Goal: Task Accomplishment & Management: Use online tool/utility

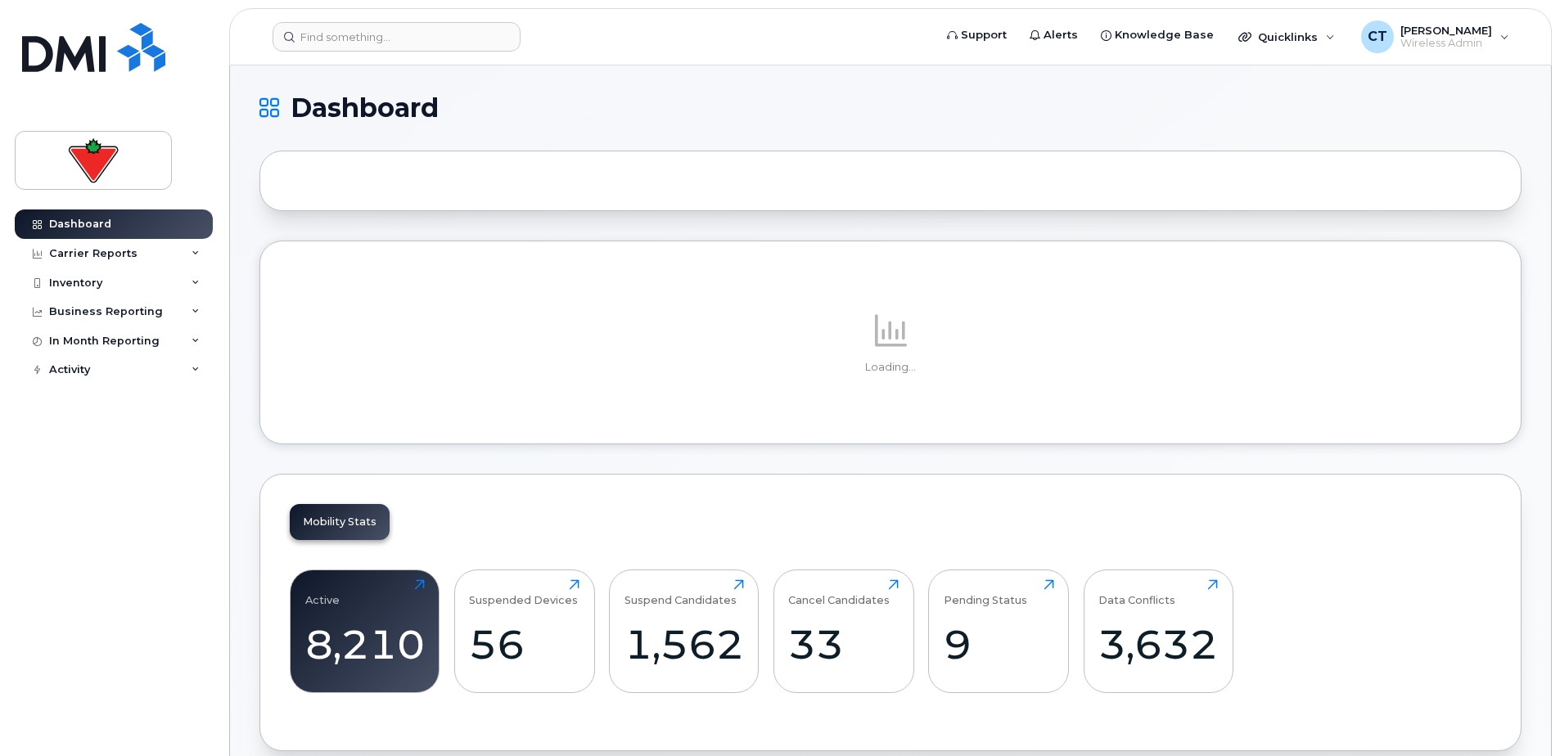
click at [131, 286] on div "Inventory" at bounding box center [114, 282] width 198 height 29
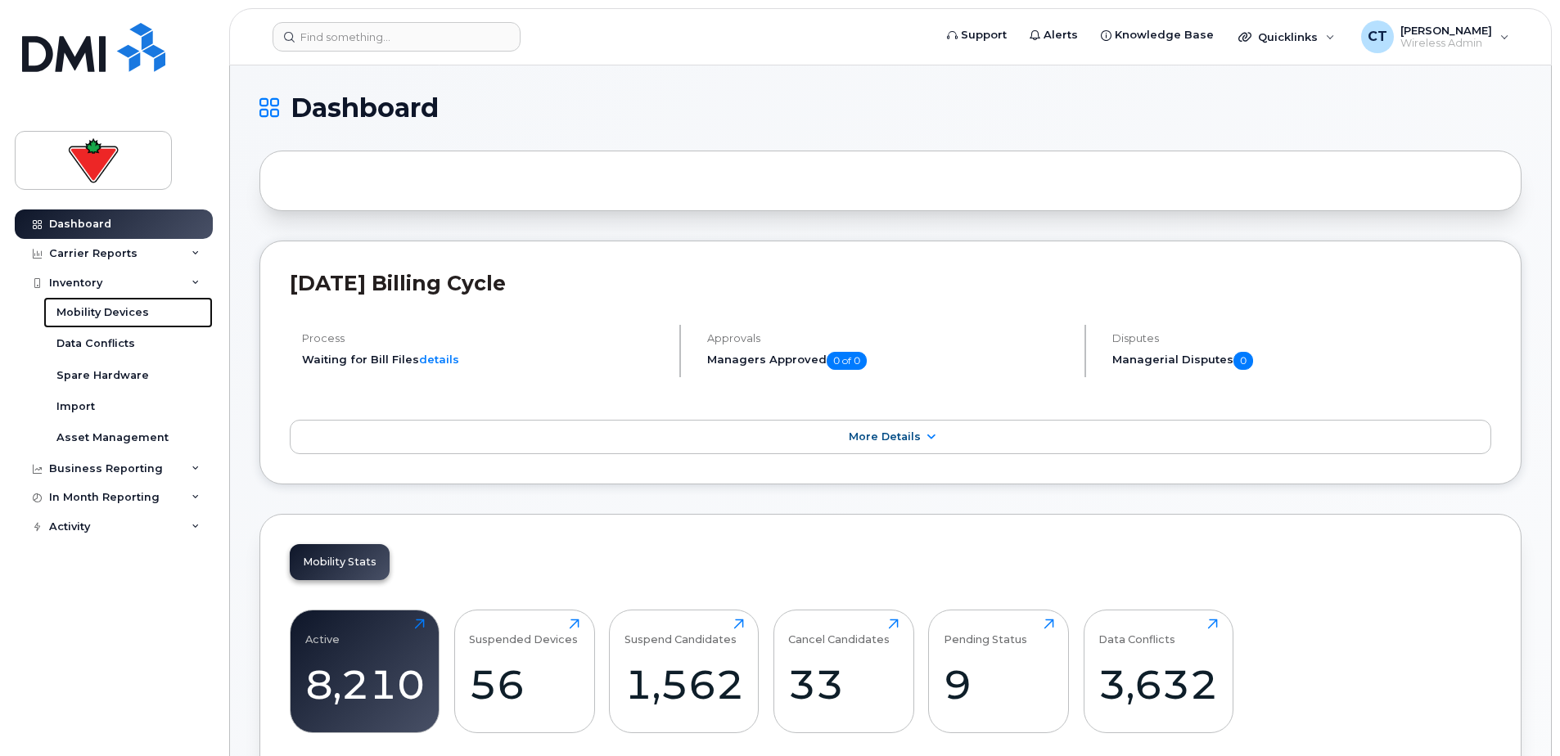
click at [140, 314] on div "Mobility Devices" at bounding box center [102, 312] width 92 height 15
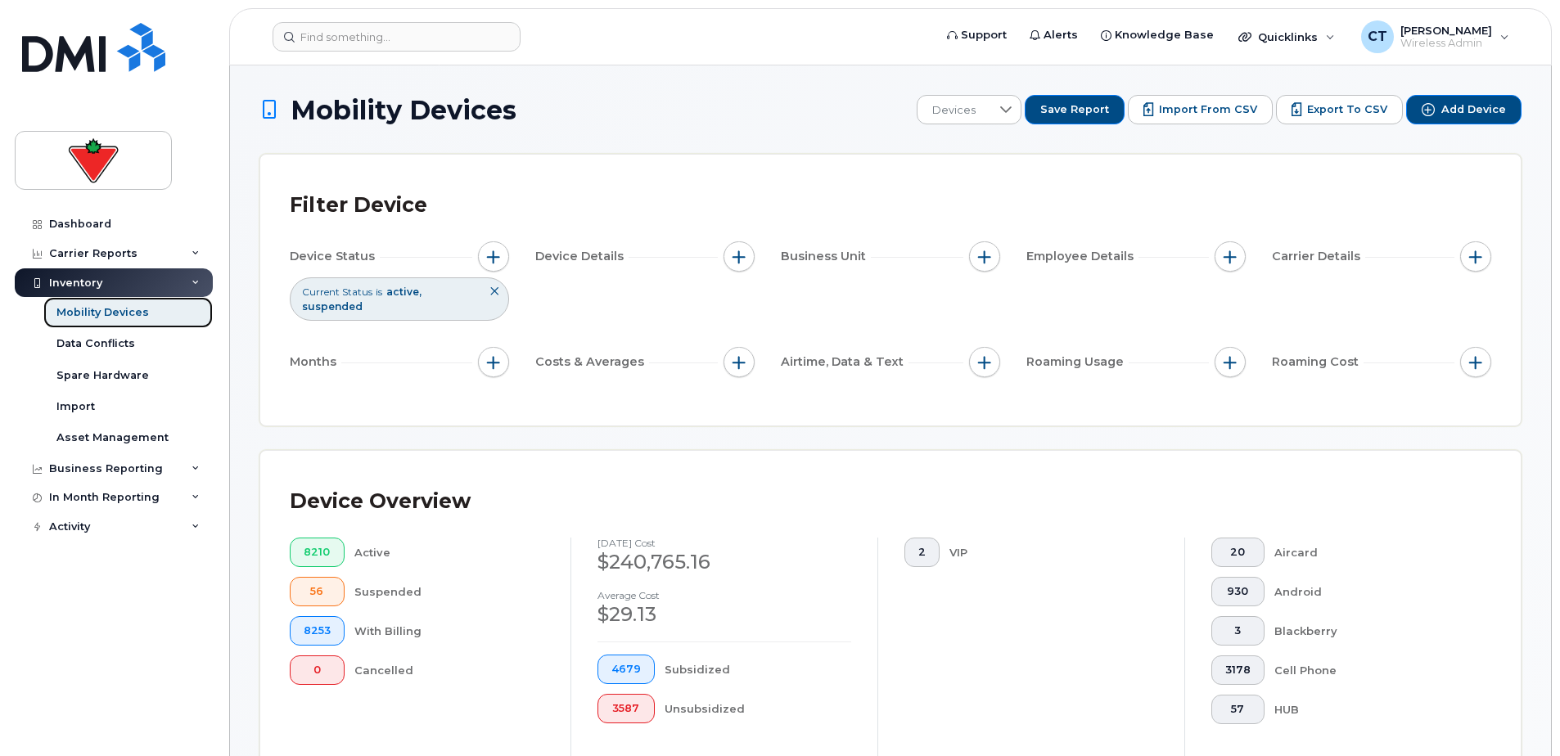
scroll to position [164, 0]
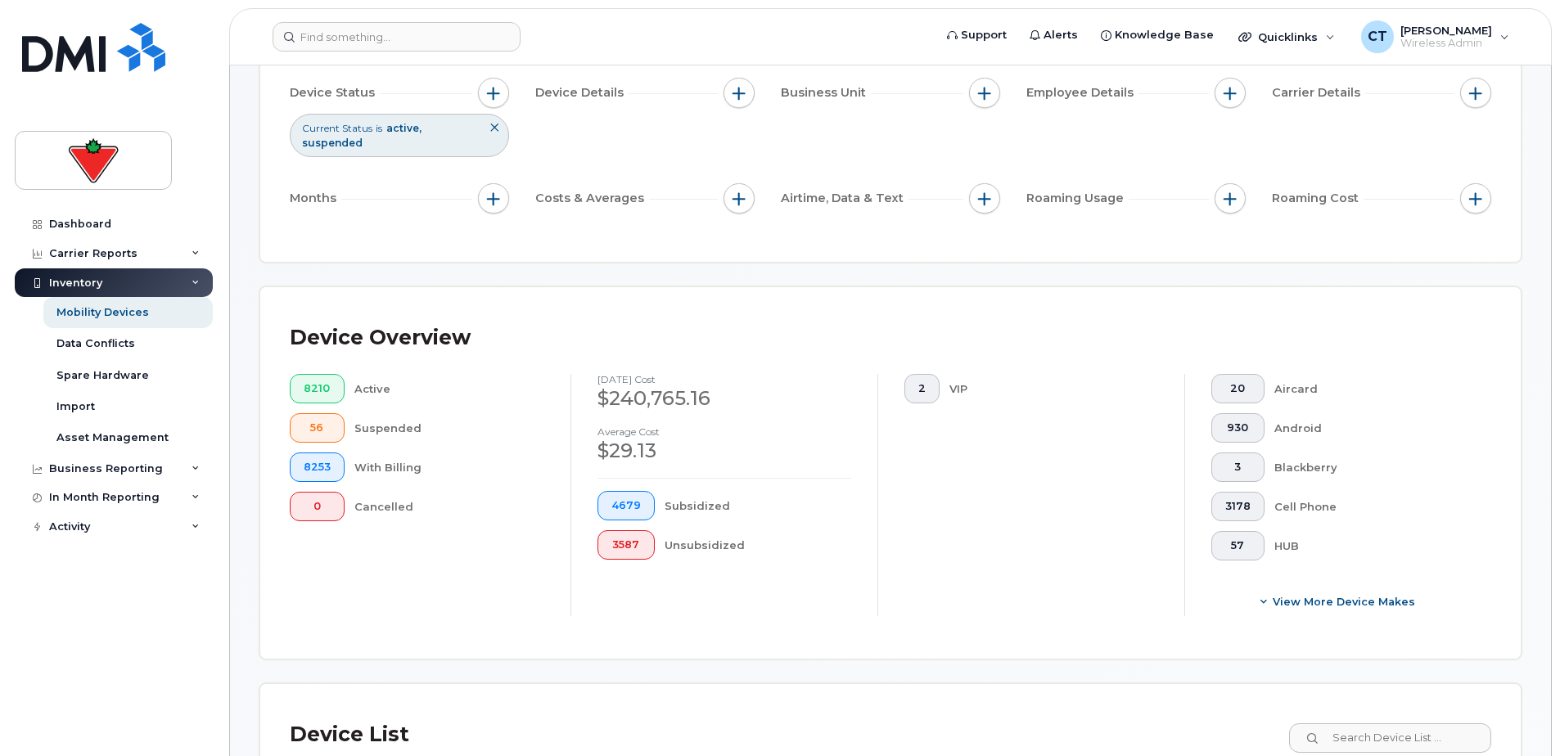
click at [1317, 602] on span "View More Device Makes" at bounding box center [1343, 602] width 142 height 16
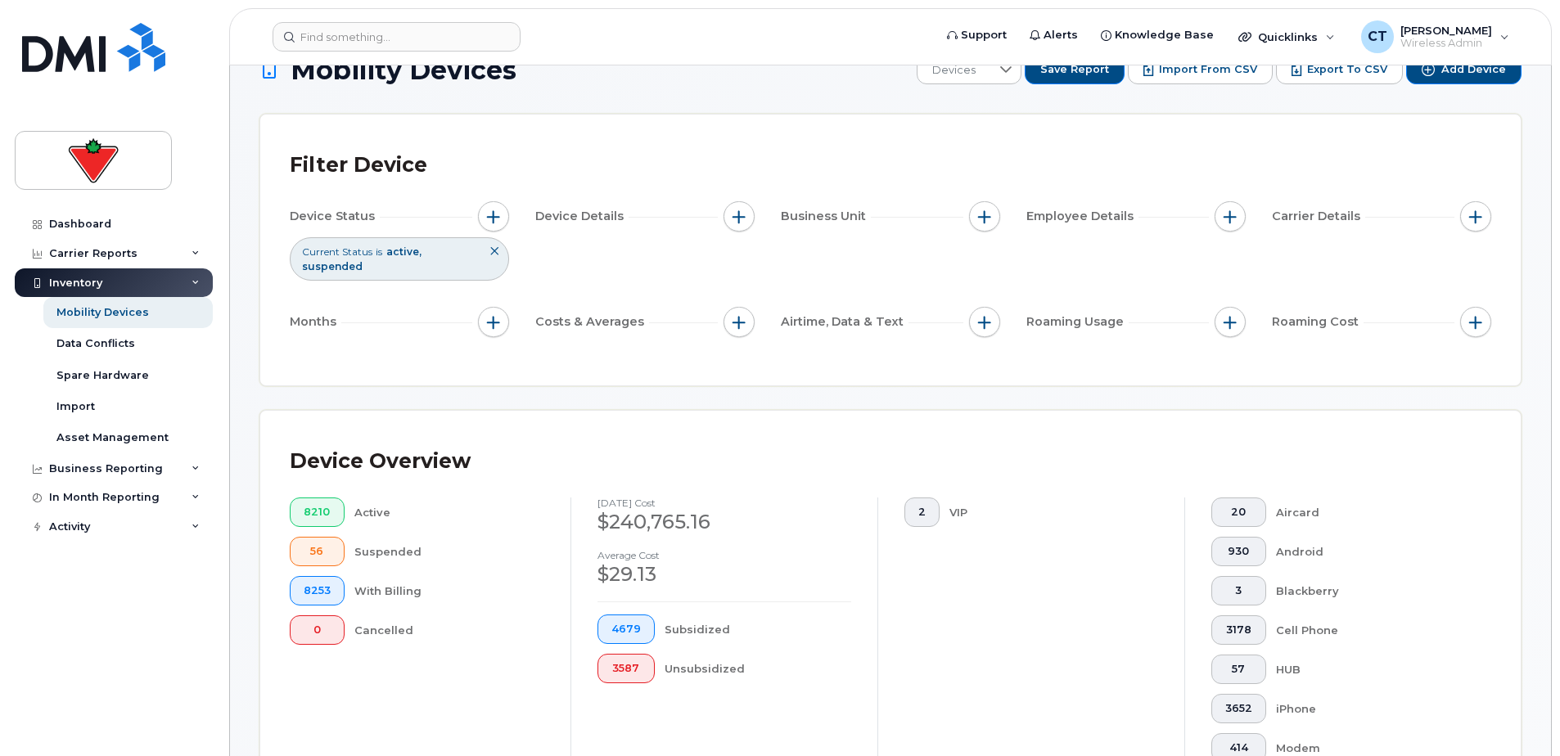
scroll to position [0, 0]
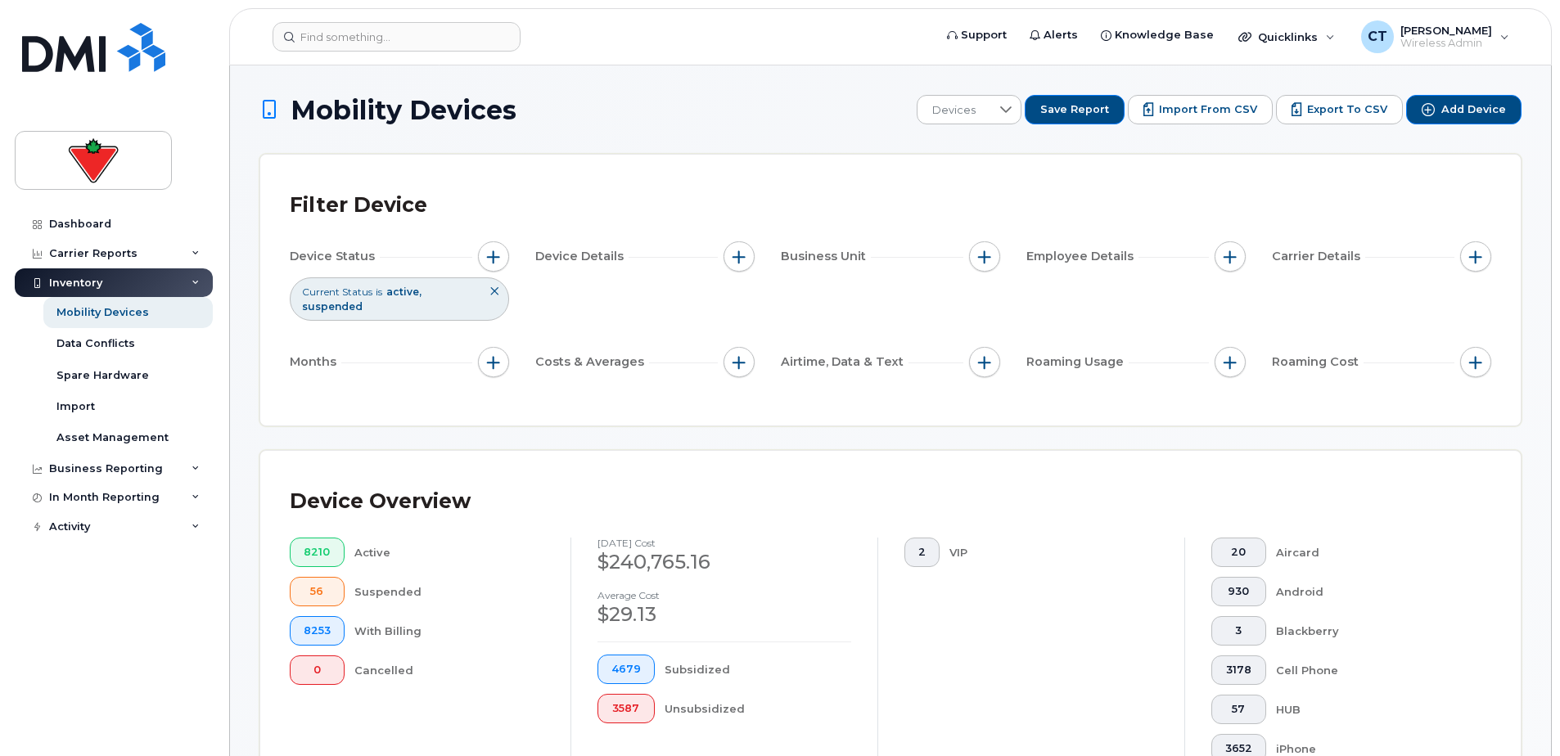
click at [1344, 106] on span "Export to CSV" at bounding box center [1347, 109] width 80 height 15
click at [493, 294] on icon at bounding box center [494, 291] width 10 height 10
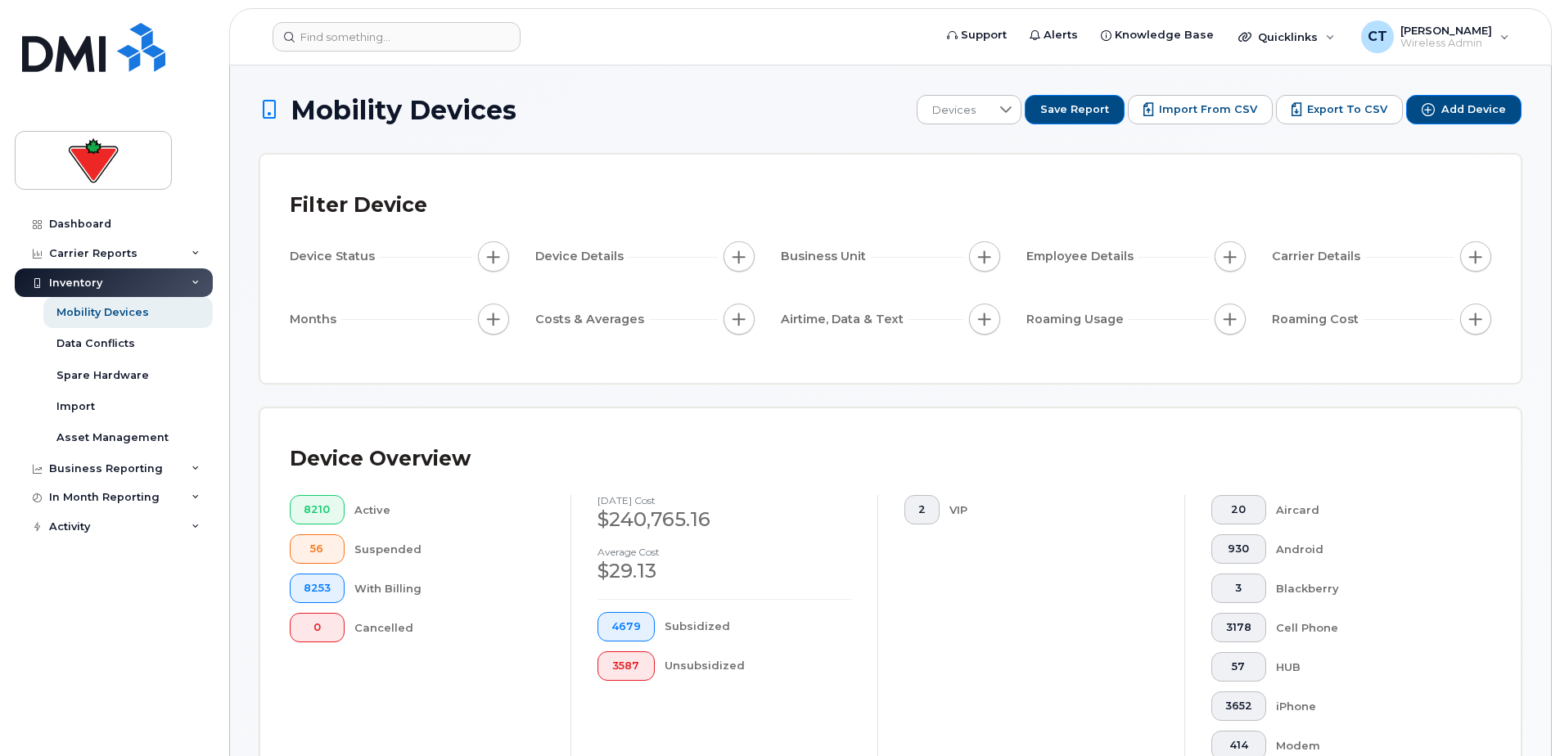
click at [493, 263] on button "button" at bounding box center [493, 256] width 31 height 31
click at [341, 367] on div "Filter Device Device Status Device Details Business Unit Employee Details Carri…" at bounding box center [890, 269] width 1260 height 228
click at [92, 318] on div "Mobility Devices" at bounding box center [102, 312] width 92 height 15
click at [86, 345] on div "Data Conflicts" at bounding box center [95, 343] width 79 height 15
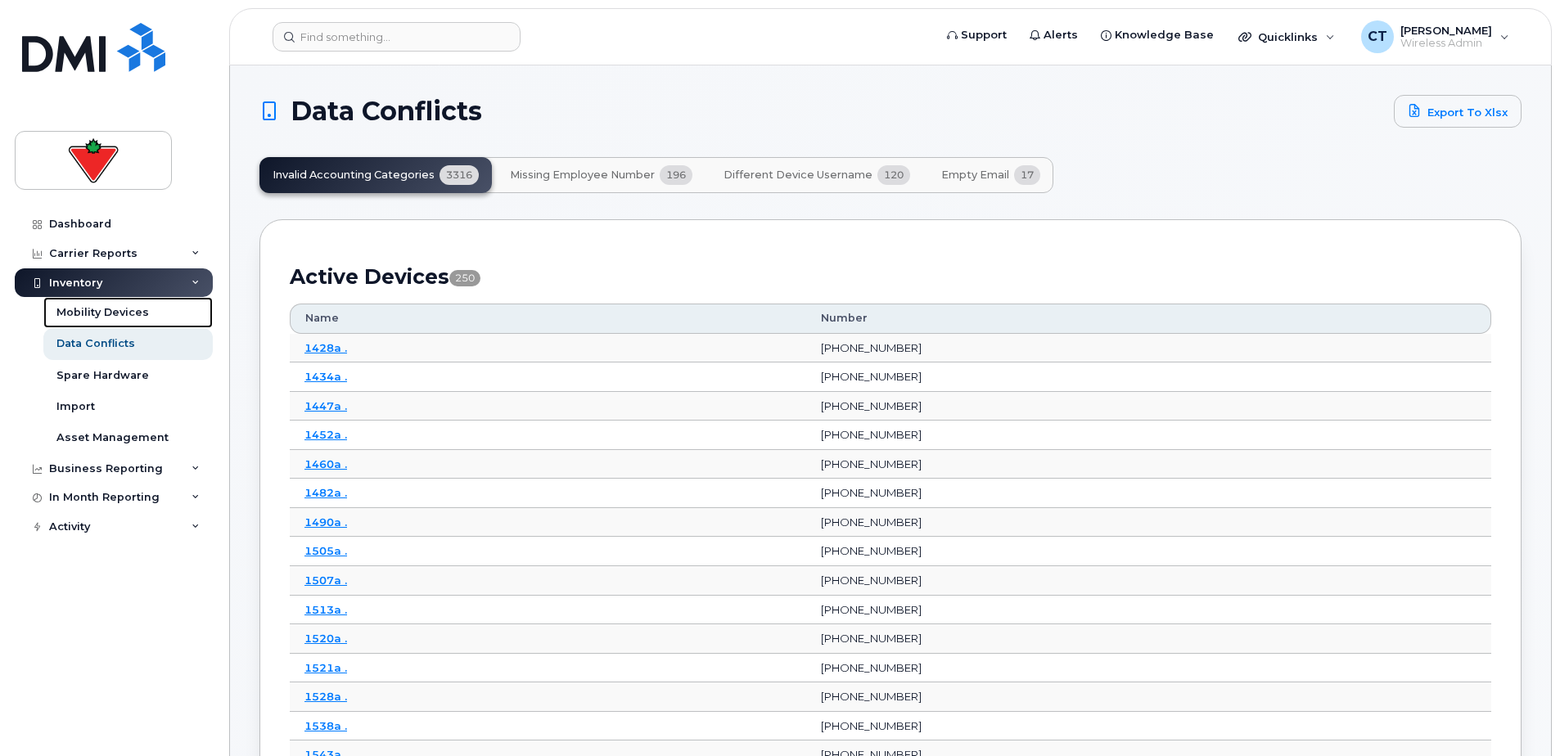
click at [91, 305] on div "Mobility Devices" at bounding box center [102, 312] width 92 height 15
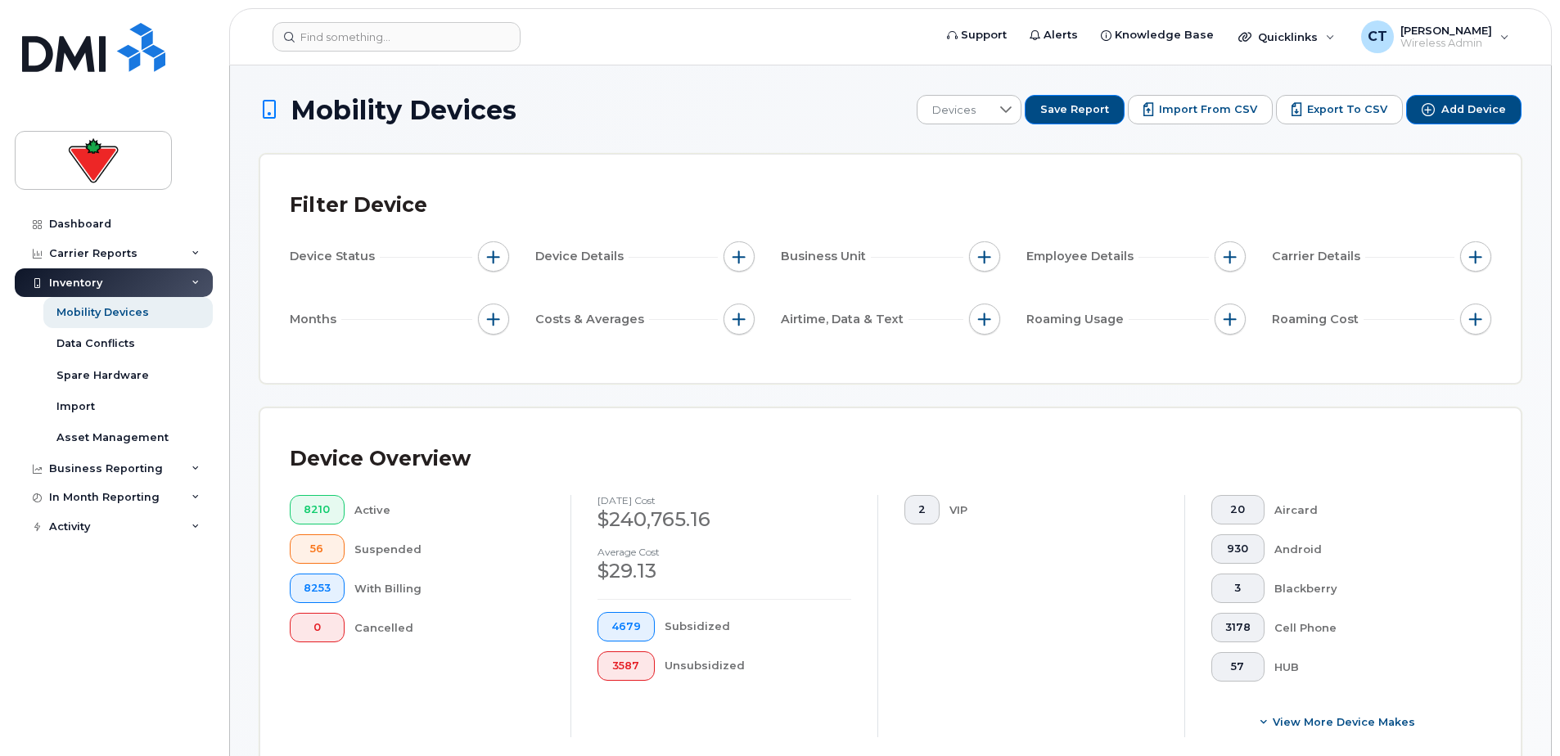
click at [493, 266] on button "button" at bounding box center [493, 256] width 31 height 31
click at [500, 312] on input "Current Status" at bounding box center [497, 305] width 13 height 13
checkbox input "true"
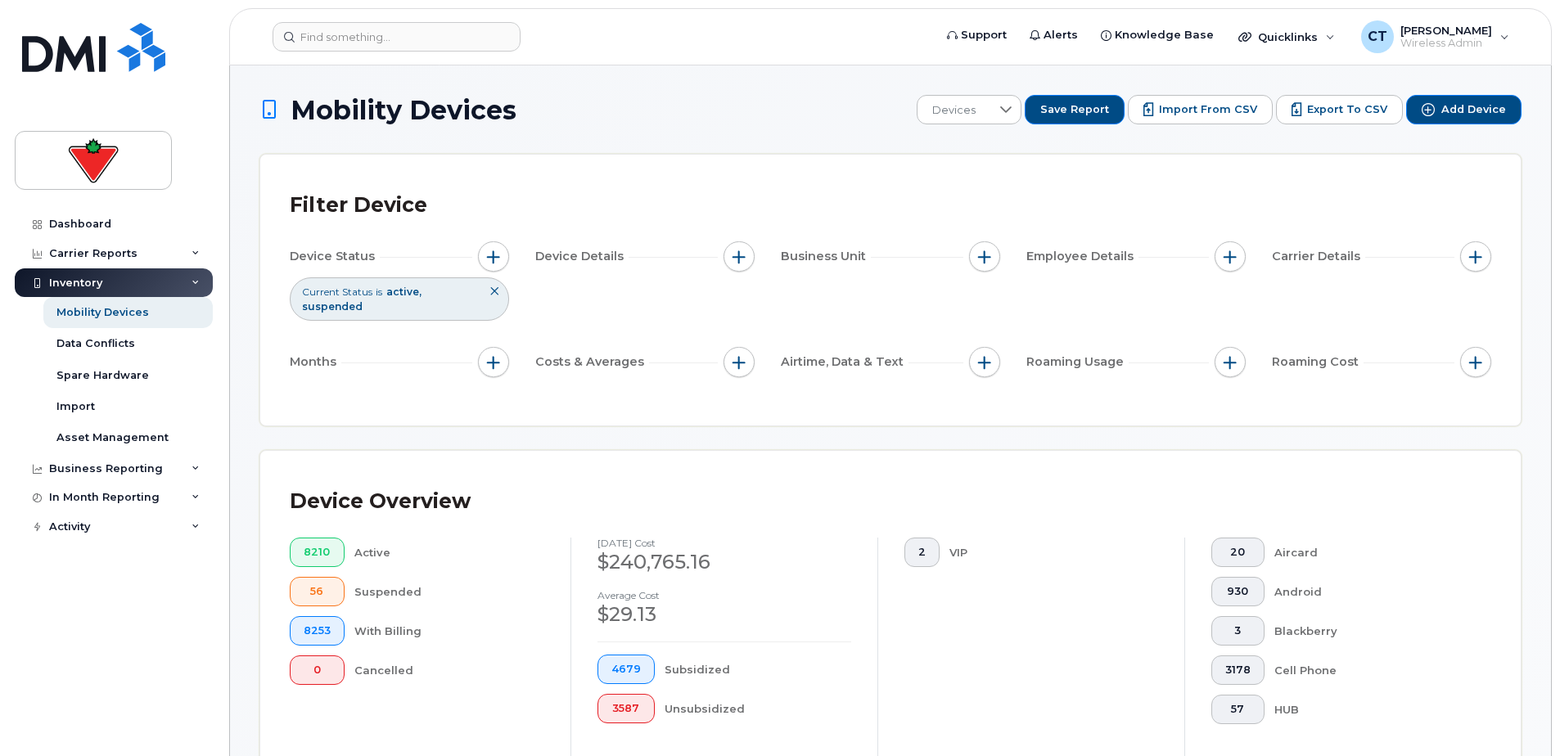
click at [1335, 109] on span "Export to CSV" at bounding box center [1347, 109] width 80 height 15
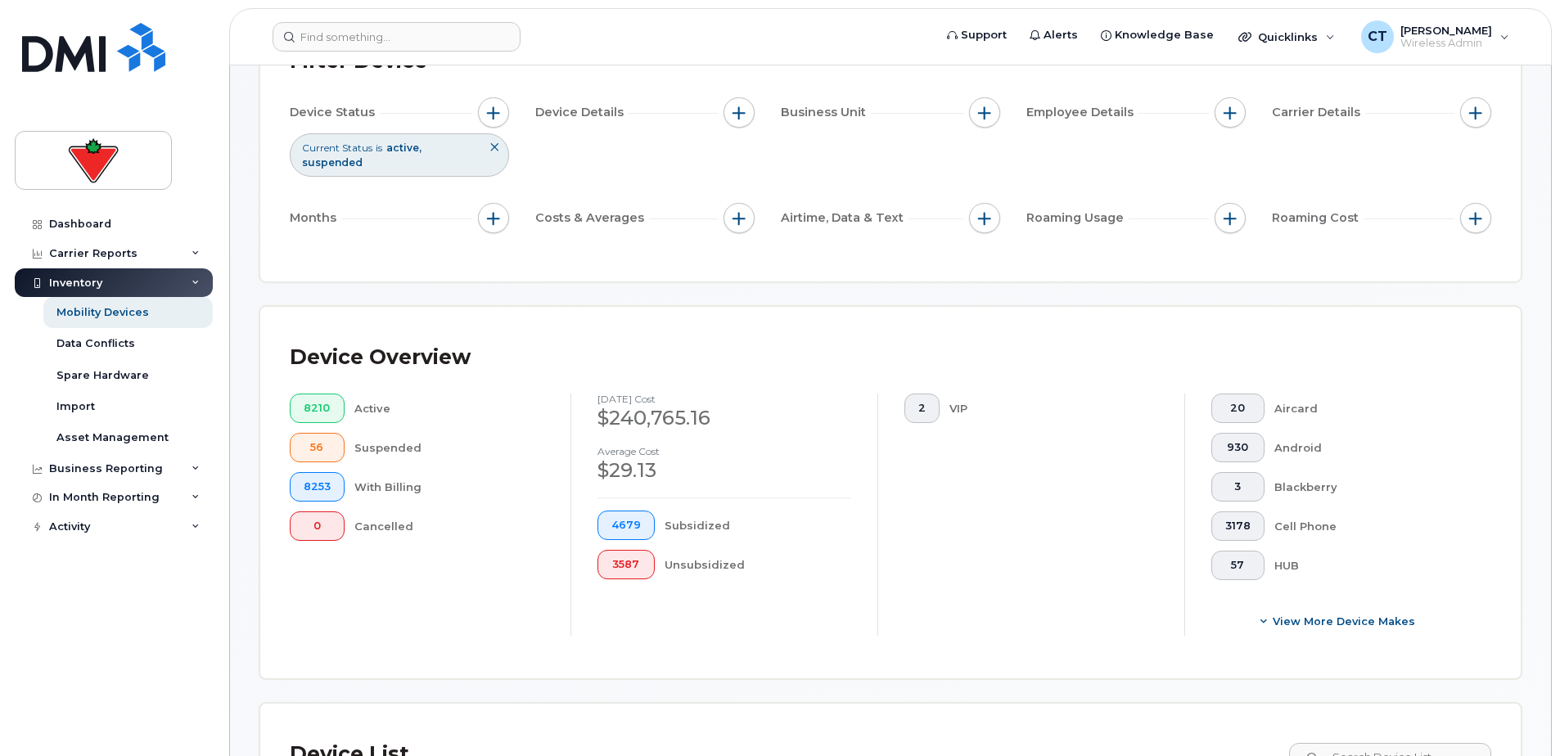
scroll to position [164, 0]
